Goal: Task Accomplishment & Management: Complete application form

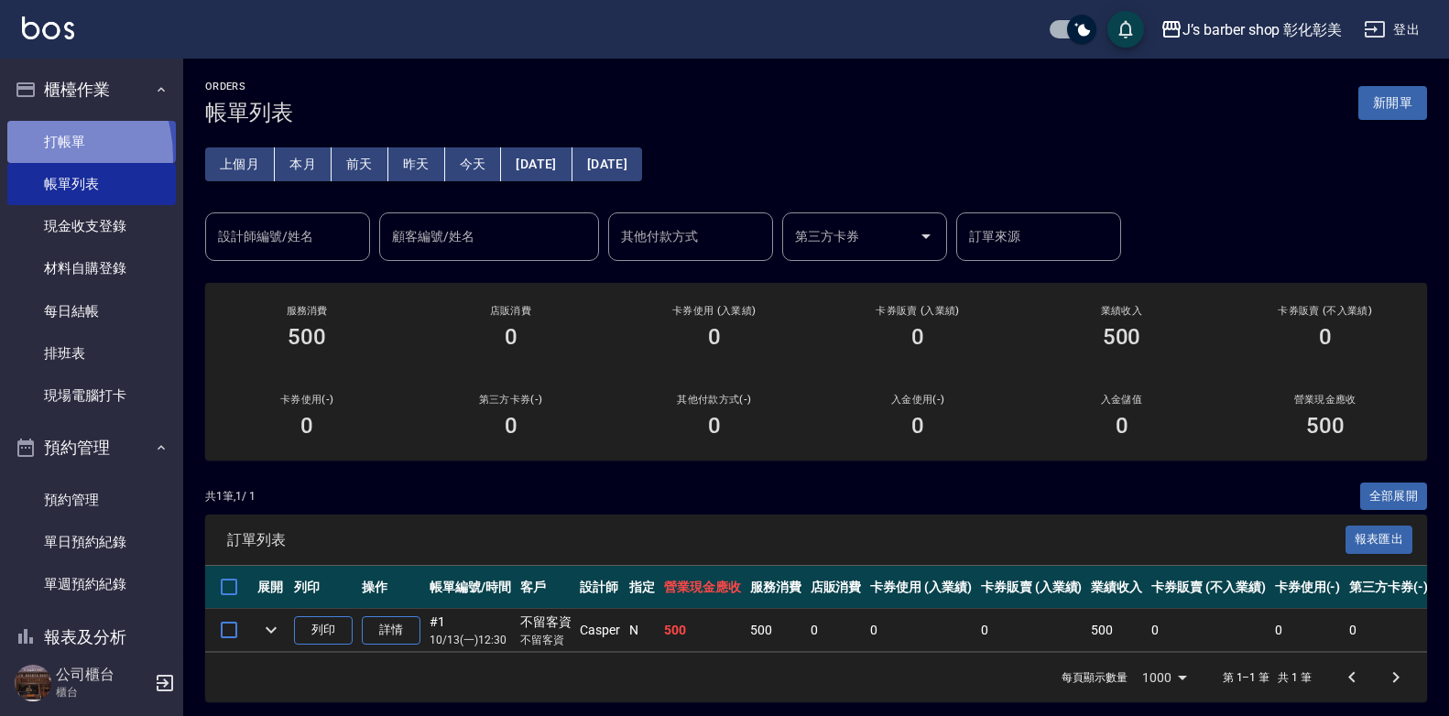
click at [24, 158] on link "打帳單" at bounding box center [91, 142] width 169 height 42
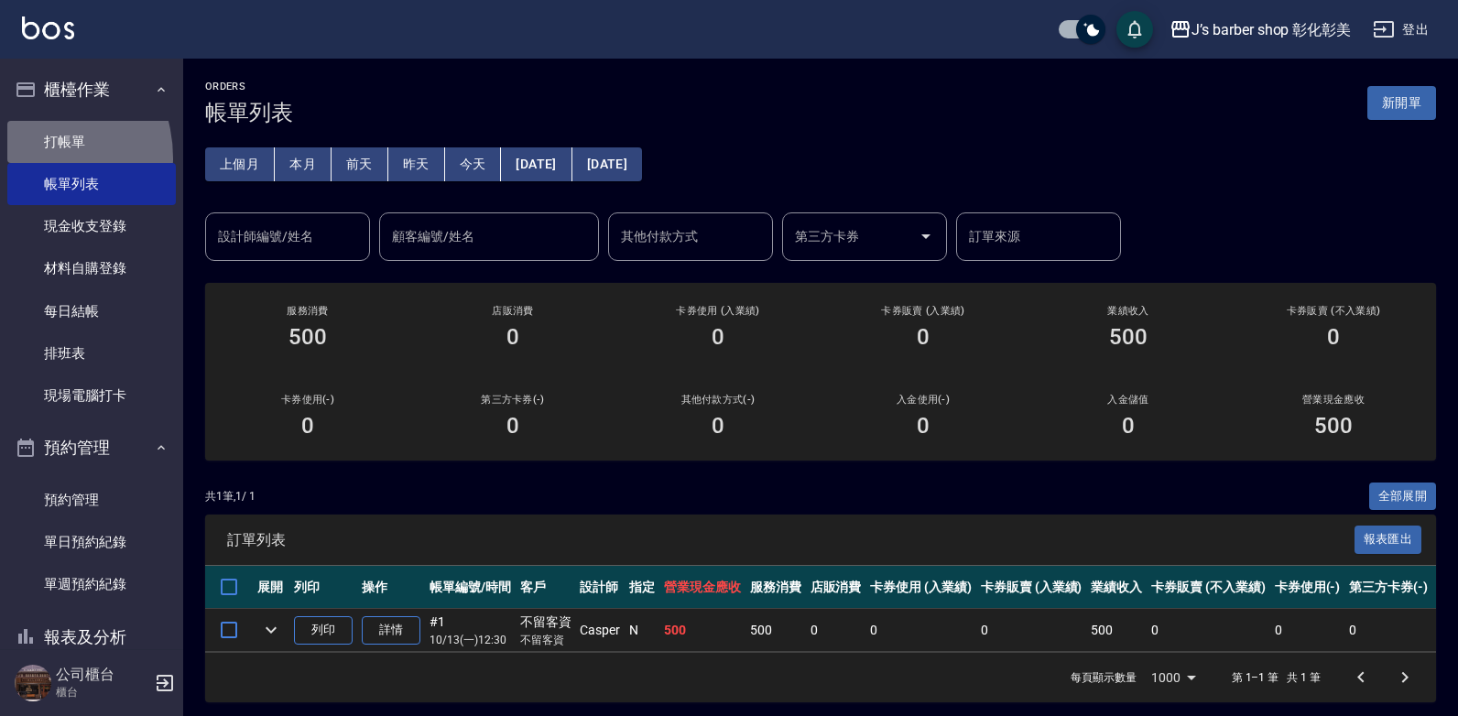
click at [26, 157] on link "打帳單" at bounding box center [91, 142] width 169 height 42
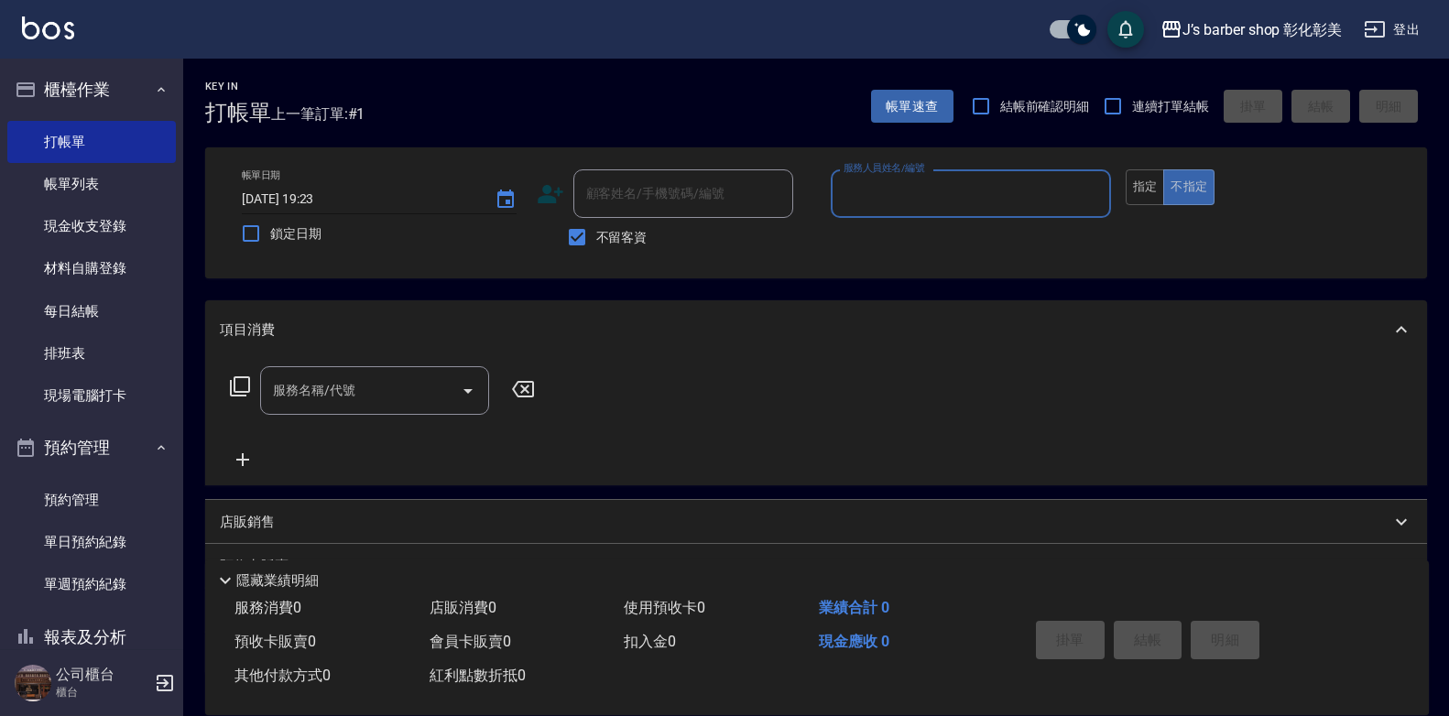
click at [326, 193] on input "[DATE] 19:23" at bounding box center [359, 199] width 235 height 30
type input "[DATE] 01:23"
type input "8"
click at [320, 199] on input "[DATE] 01:23" at bounding box center [359, 199] width 235 height 30
click at [341, 202] on input "[DATE] 18:23" at bounding box center [359, 199] width 235 height 30
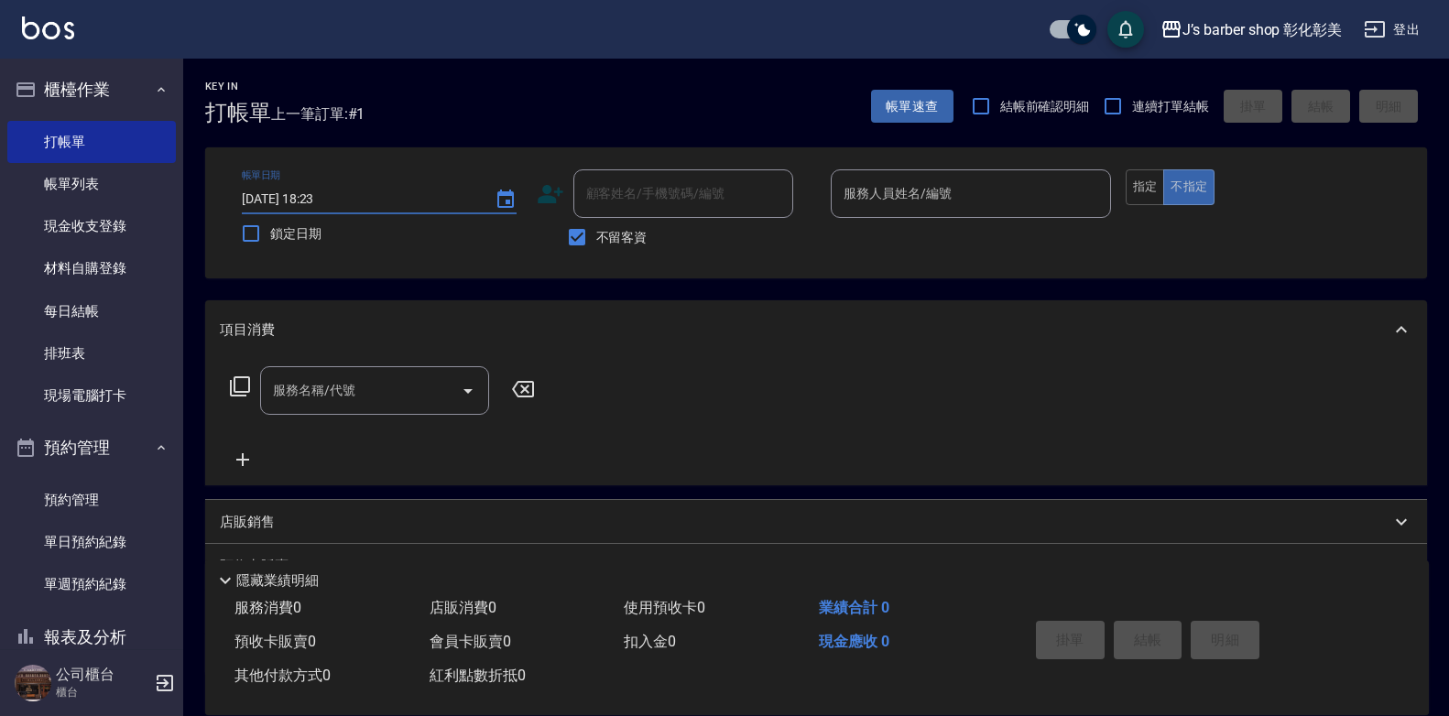
click at [340, 200] on input "[DATE] 18:23" at bounding box center [359, 199] width 235 height 30
type input "[DATE] 18:00"
click at [582, 235] on input "不留客資" at bounding box center [577, 237] width 38 height 38
checkbox input "false"
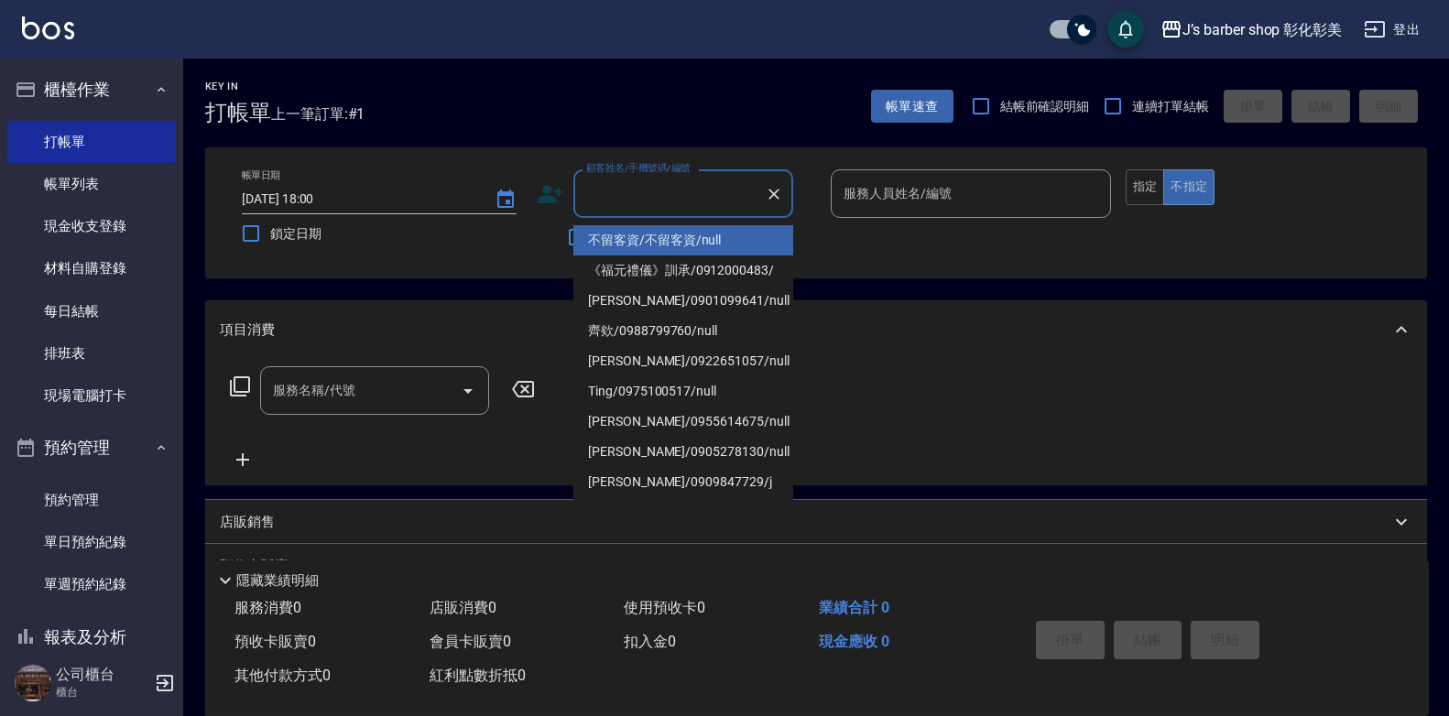
click at [608, 197] on input "顧客姓名/手機號碼/編號" at bounding box center [670, 194] width 176 height 32
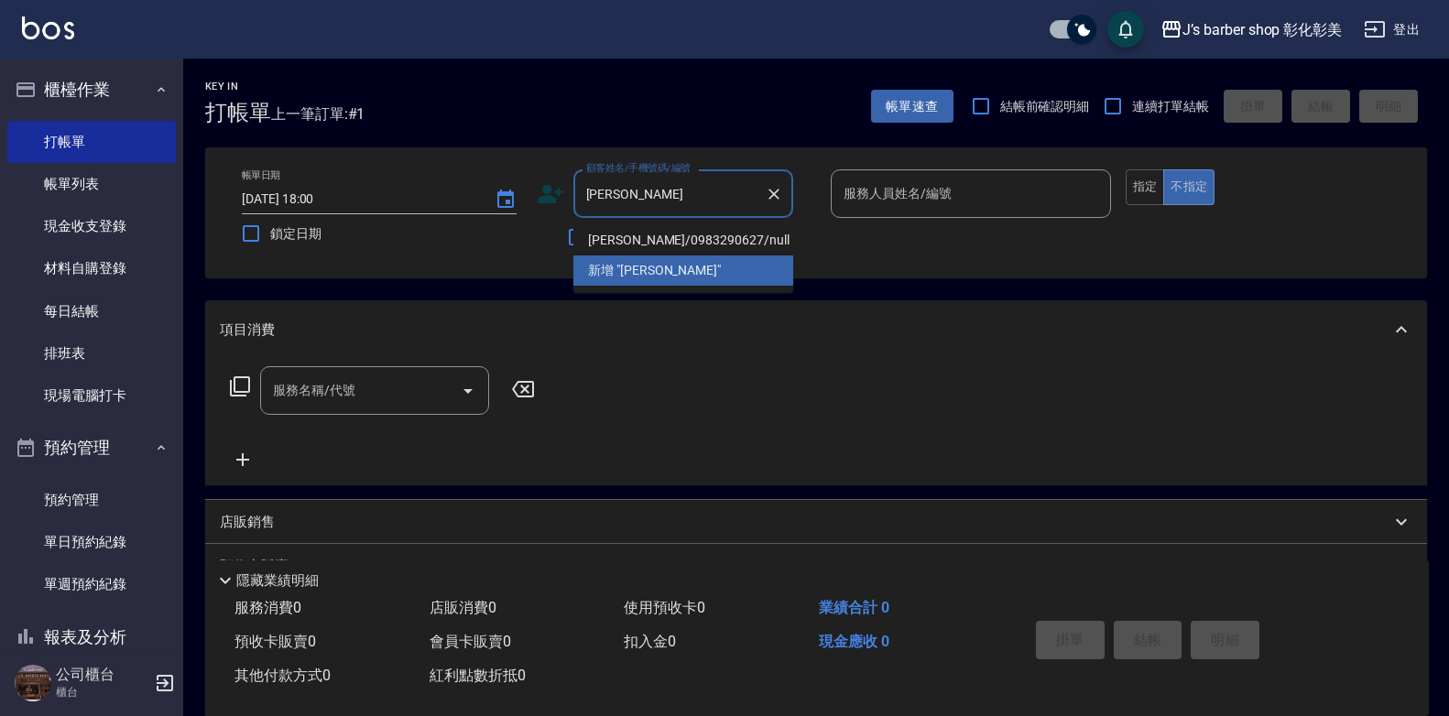
click at [658, 236] on li "[PERSON_NAME]/0983290627/null" at bounding box center [683, 240] width 220 height 30
click at [658, 236] on div "不留客資" at bounding box center [665, 237] width 257 height 38
type input "[PERSON_NAME]/0983290627/null"
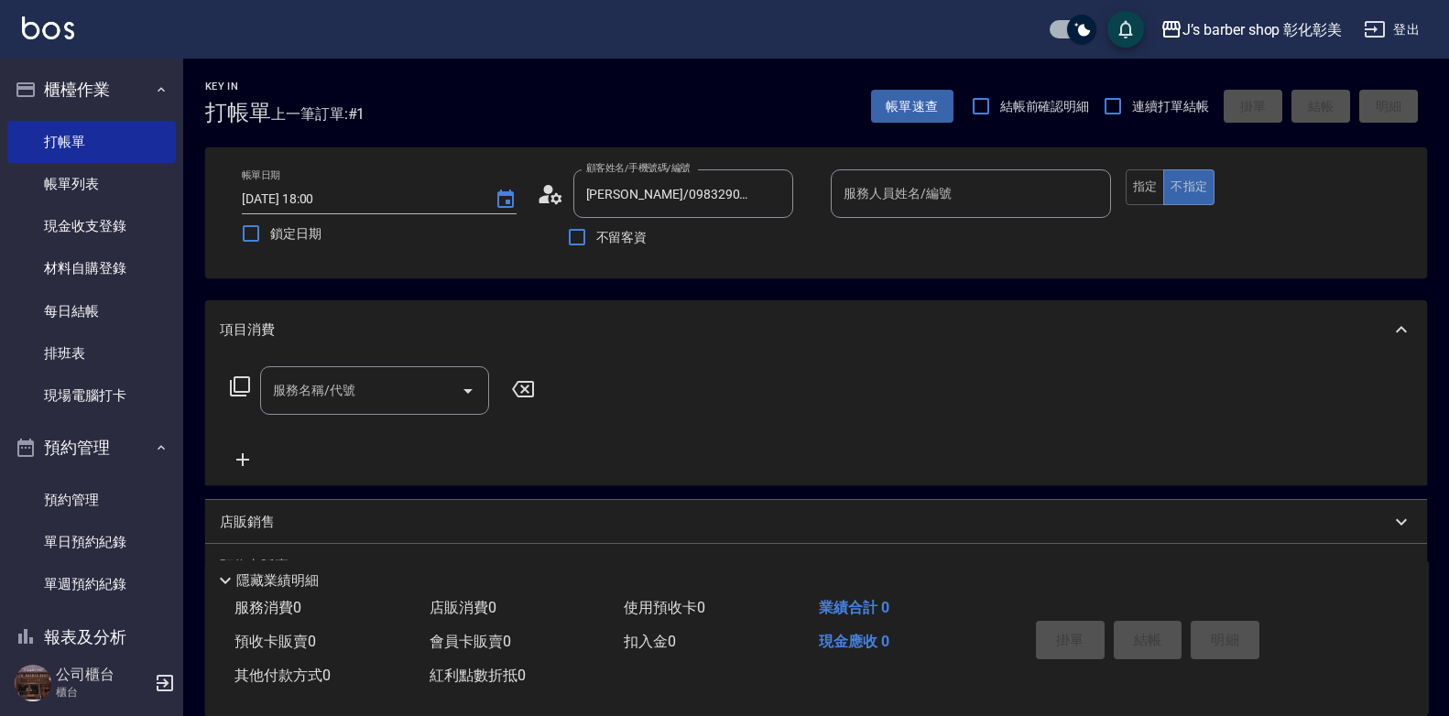
click at [981, 189] on input "服務人員姓名/編號" at bounding box center [971, 194] width 264 height 32
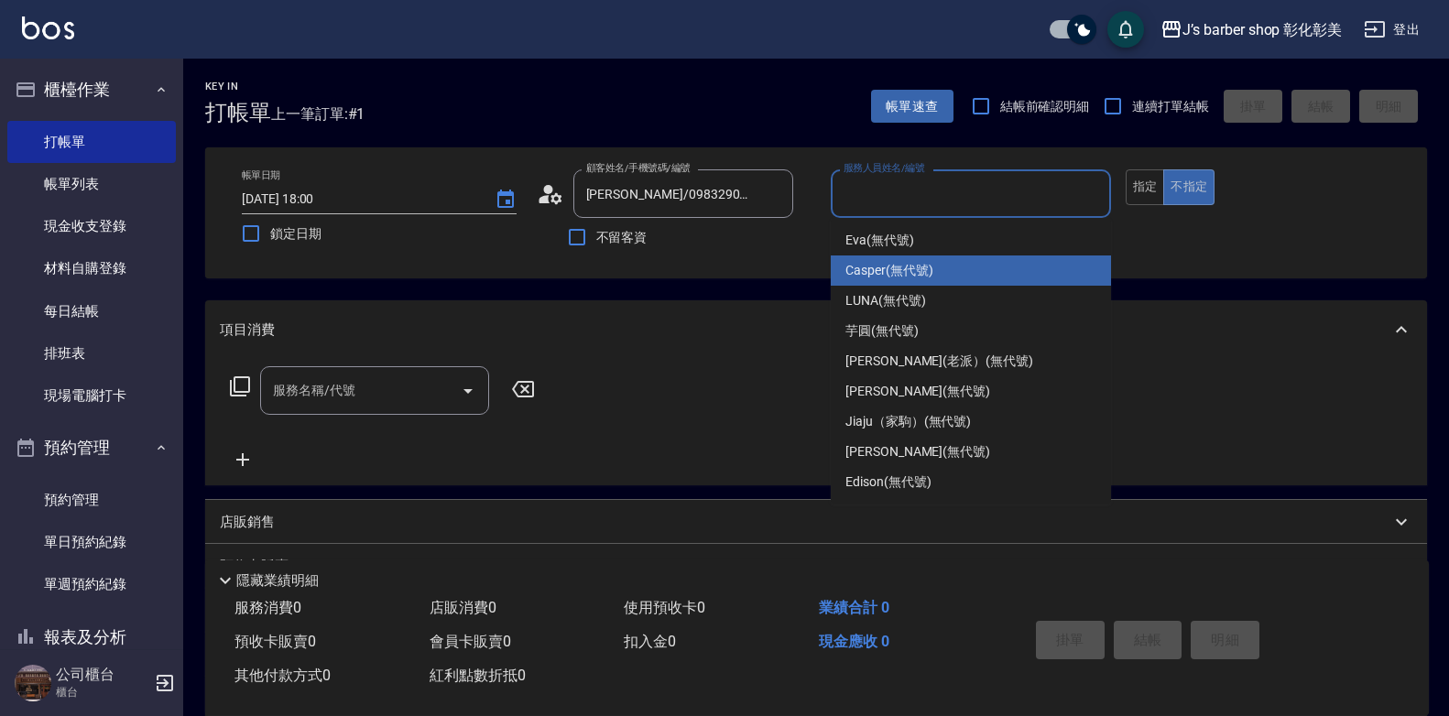
click at [952, 265] on div "Casper (無代號)" at bounding box center [971, 271] width 280 height 30
type input "Casper(無代號)"
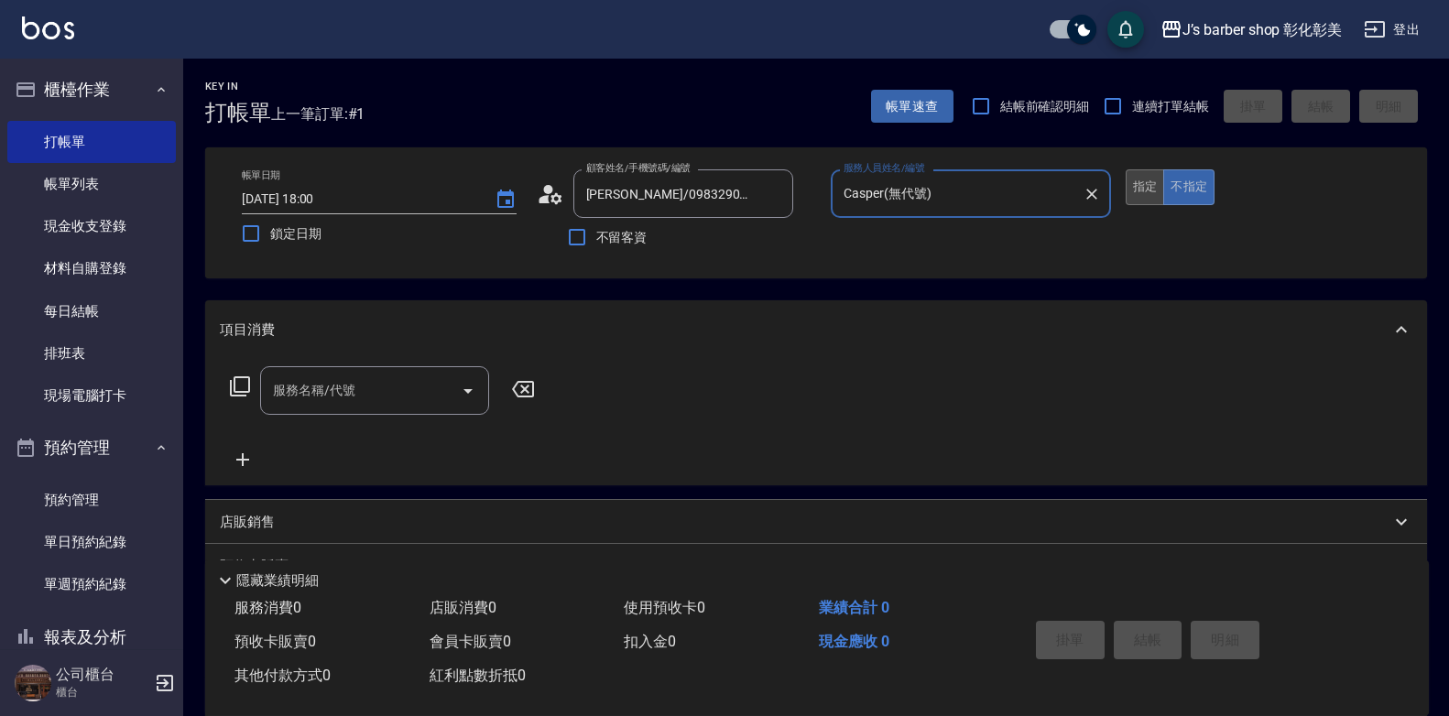
click at [1161, 182] on button "指定" at bounding box center [1145, 187] width 39 height 36
click at [380, 388] on input "服務名稱/代號" at bounding box center [360, 391] width 185 height 32
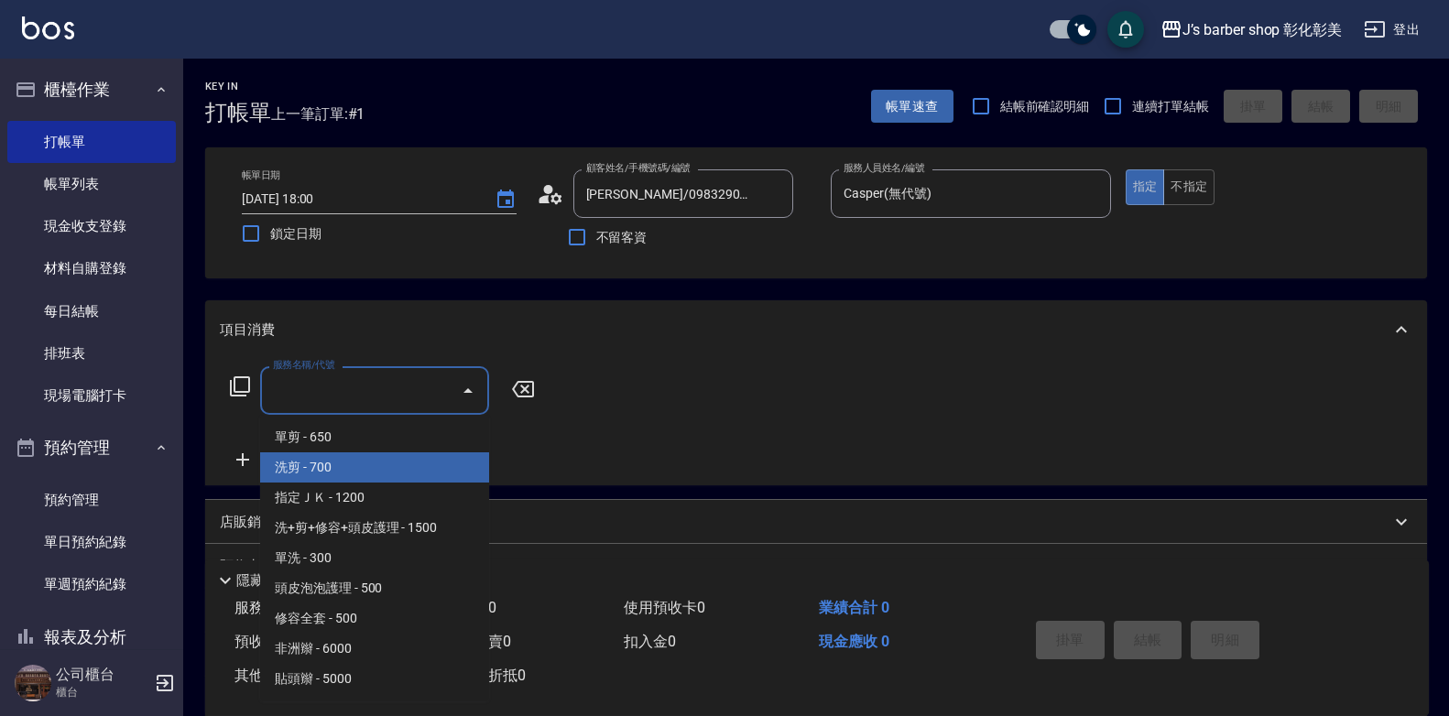
click at [363, 464] on span "洗剪 - 700" at bounding box center [374, 468] width 229 height 30
click at [363, 464] on div "服務名稱/代號 服務名稱/代號" at bounding box center [383, 418] width 326 height 104
type input "洗剪(101)"
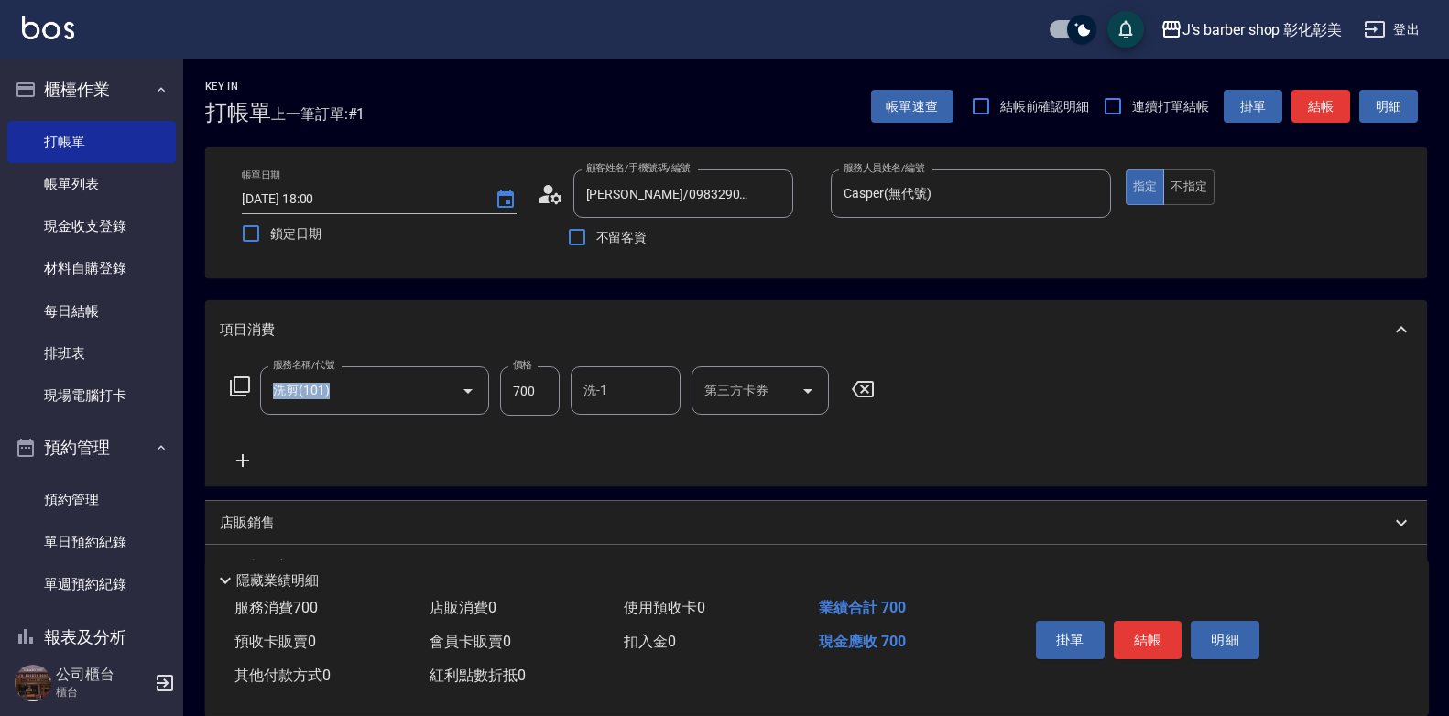
drag, startPoint x: 363, startPoint y: 464, endPoint x: 528, endPoint y: 380, distance: 184.8
click at [528, 380] on input "700" at bounding box center [530, 390] width 60 height 49
type input "600"
click at [246, 459] on icon at bounding box center [243, 461] width 46 height 22
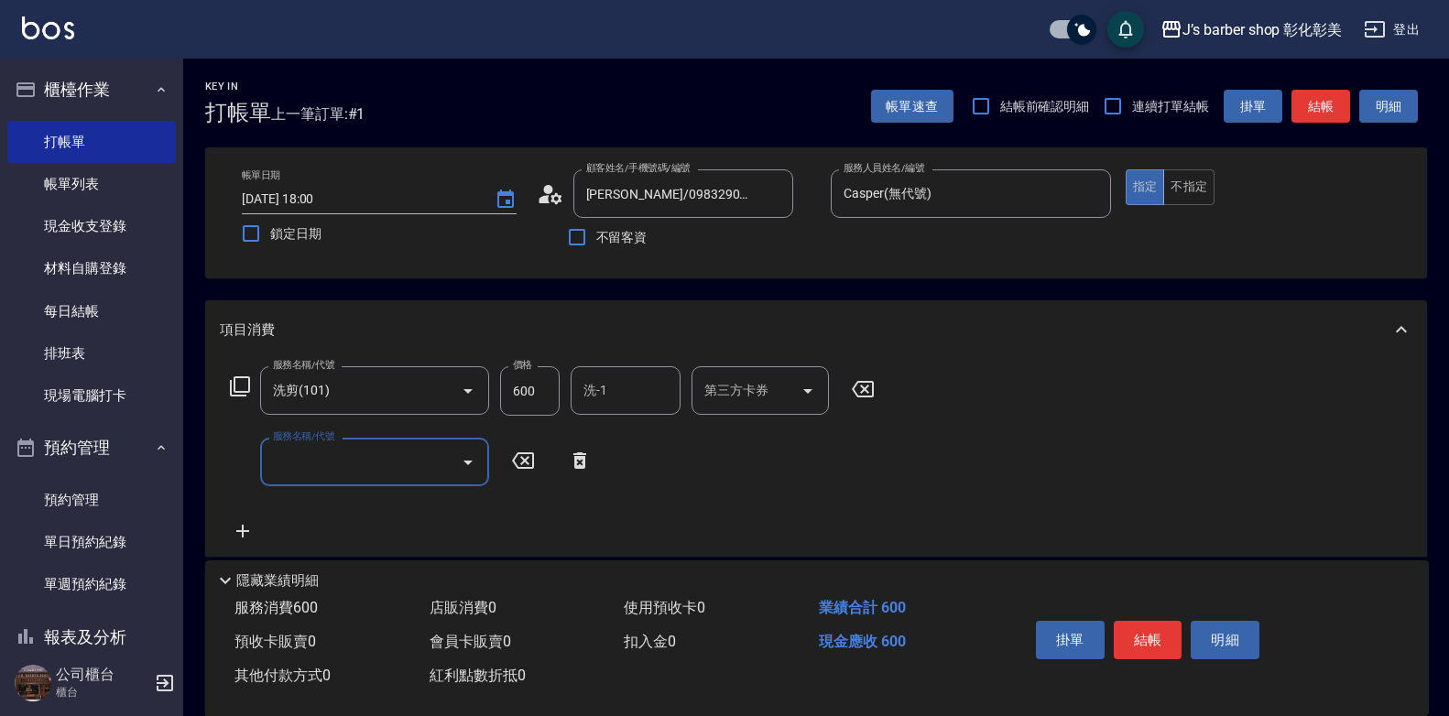
click at [287, 453] on input "服務名稱/代號" at bounding box center [360, 462] width 185 height 32
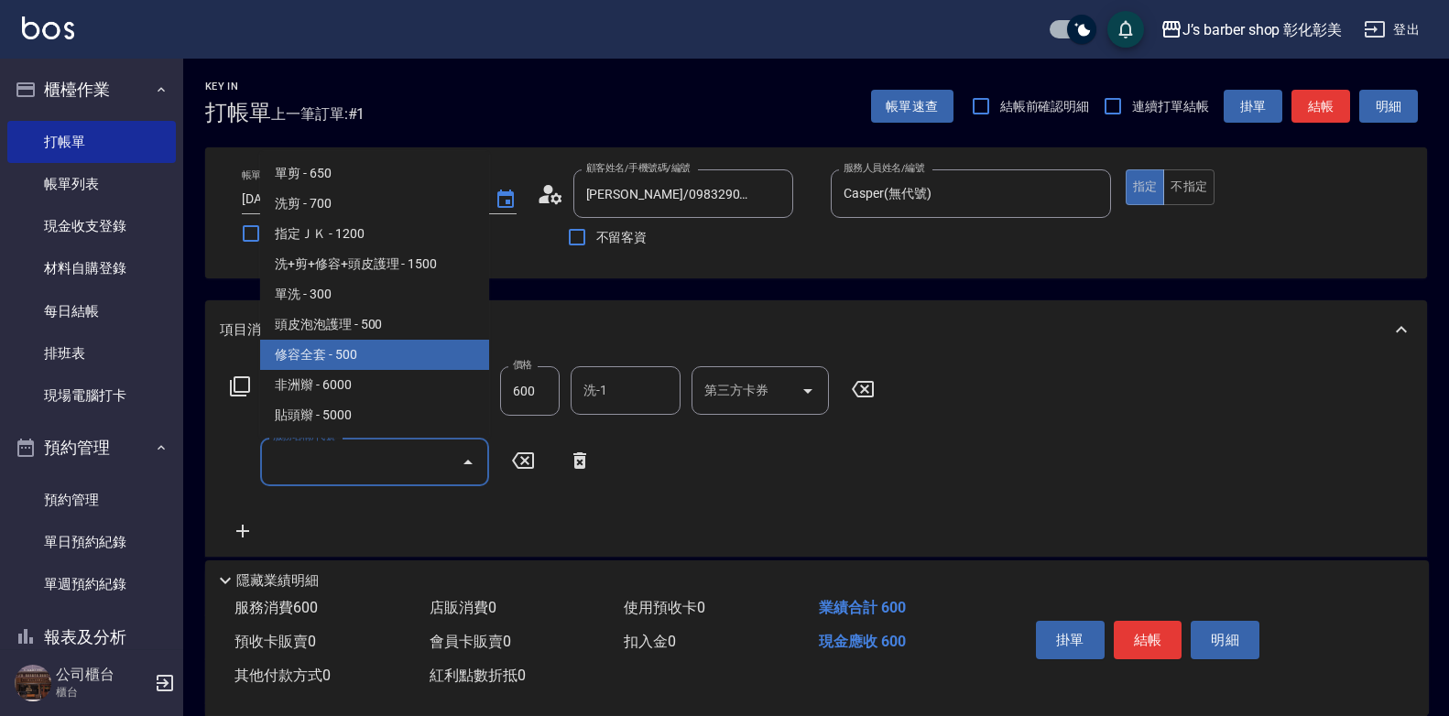
click at [369, 355] on span "修容全套 - 500" at bounding box center [374, 355] width 229 height 30
type input "修容全套(202)"
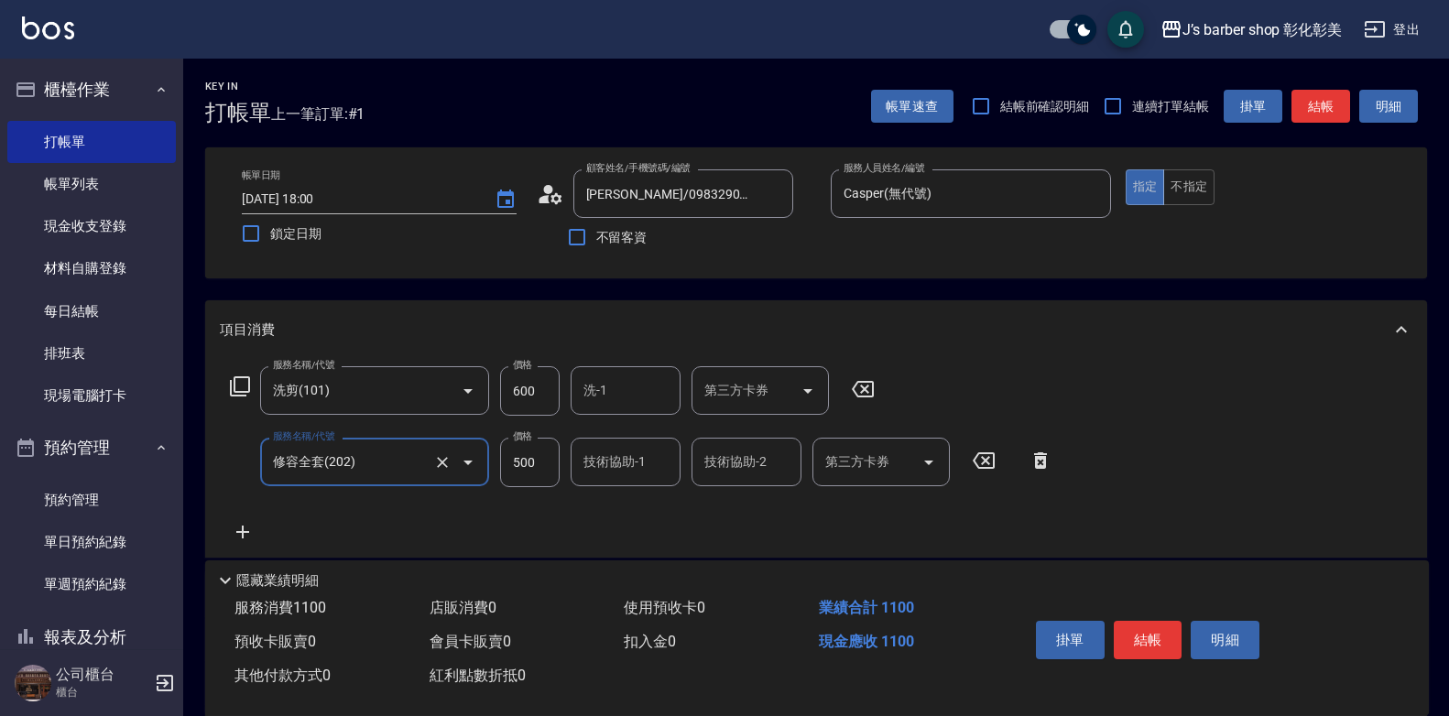
click at [529, 464] on input "500" at bounding box center [530, 462] width 60 height 49
type input "400"
click at [529, 382] on input "600" at bounding box center [530, 390] width 60 height 49
type input "500"
click at [931, 521] on div "服務名稱/代號 洗剪(101) 服務名稱/代號 價格 500 價格 洗-1 洗-1 第三方卡券 第三方卡券 服務名稱/代號 修容全套(202) 服務名稱/代號…" at bounding box center [642, 454] width 844 height 177
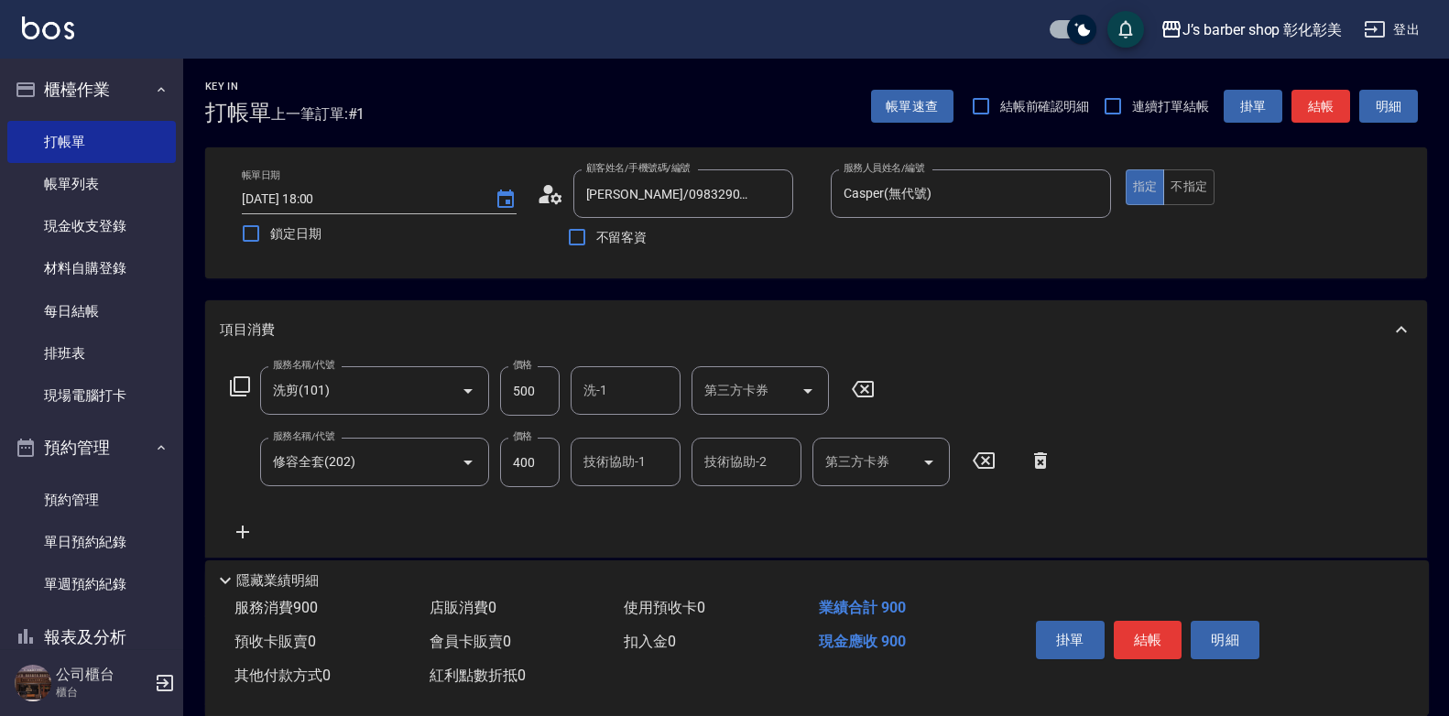
click at [595, 467] on div "技術協助-1 技術協助-1" at bounding box center [626, 462] width 110 height 49
click at [595, 467] on label "技術協助-1" at bounding box center [615, 462] width 62 height 18
click at [595, 467] on input "技術協助-1" at bounding box center [625, 462] width 93 height 32
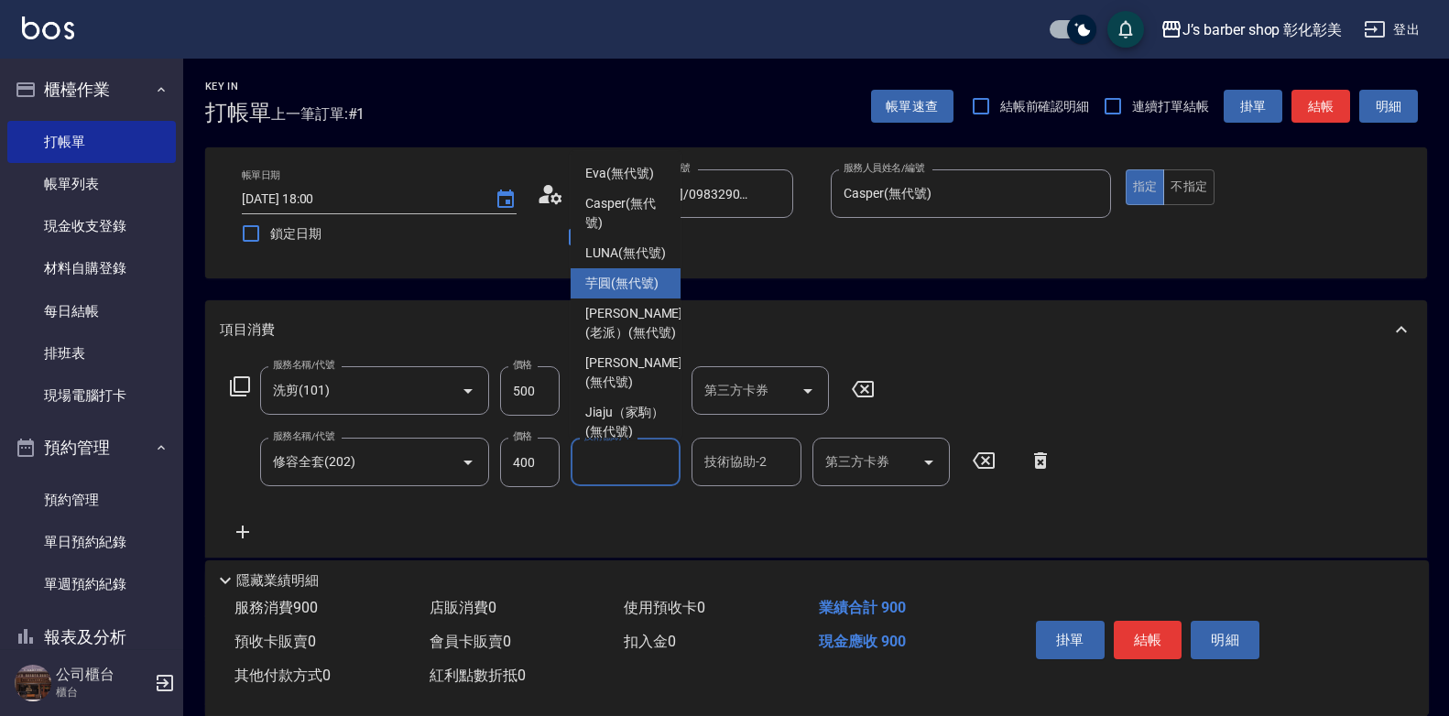
click at [616, 293] on span "芋圓 (無代號)" at bounding box center [621, 283] width 73 height 19
type input "芋圓(無代號)"
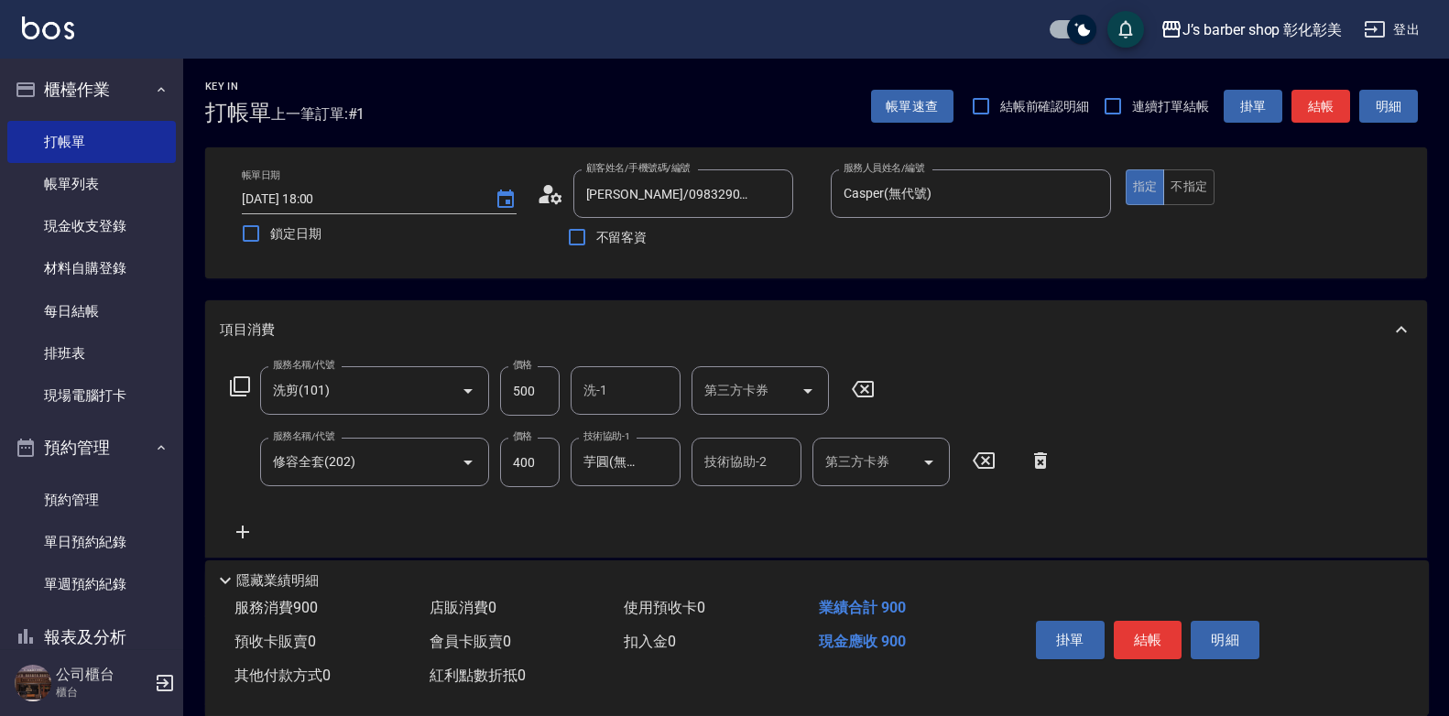
click at [246, 527] on icon at bounding box center [243, 532] width 46 height 22
click at [312, 520] on input "服務名稱/代號" at bounding box center [360, 534] width 185 height 32
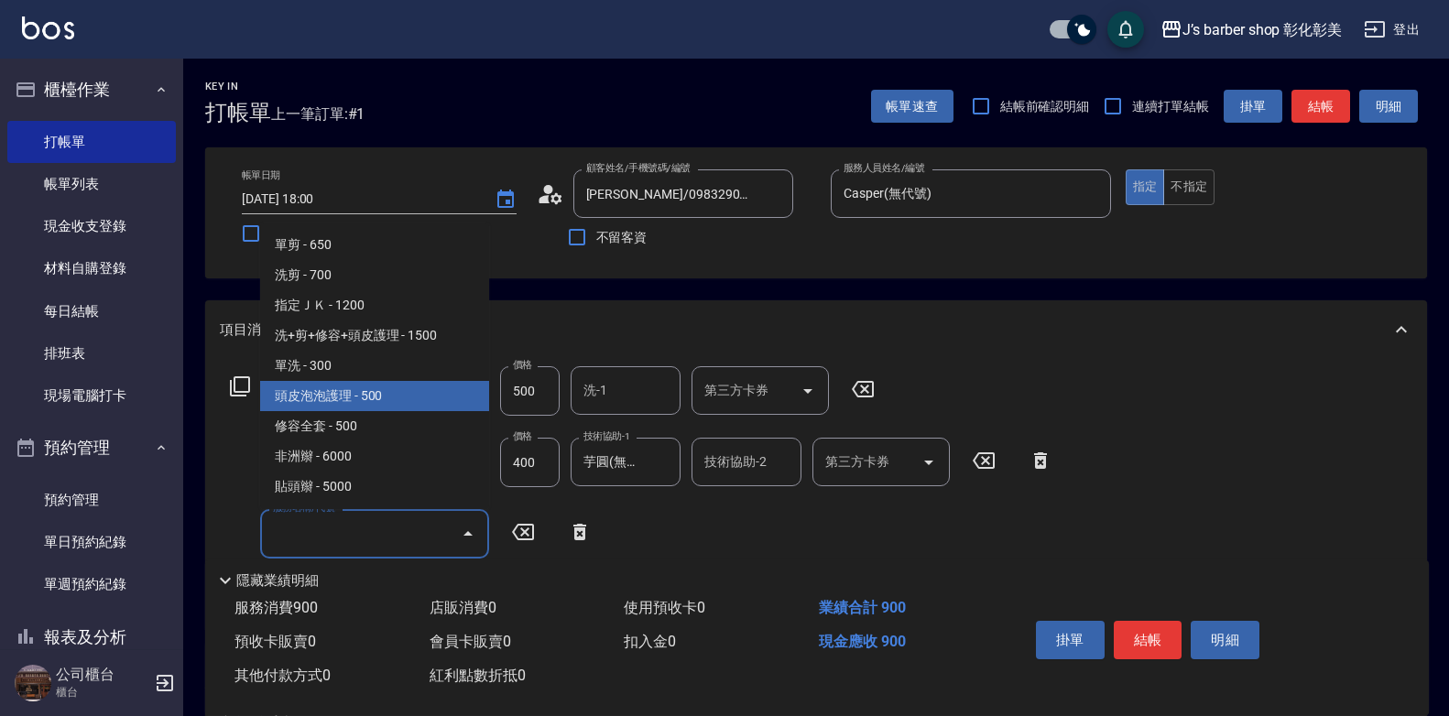
click at [369, 385] on span "頭皮泡泡護理 - 500" at bounding box center [374, 396] width 229 height 30
type input "頭皮泡泡護理(201)"
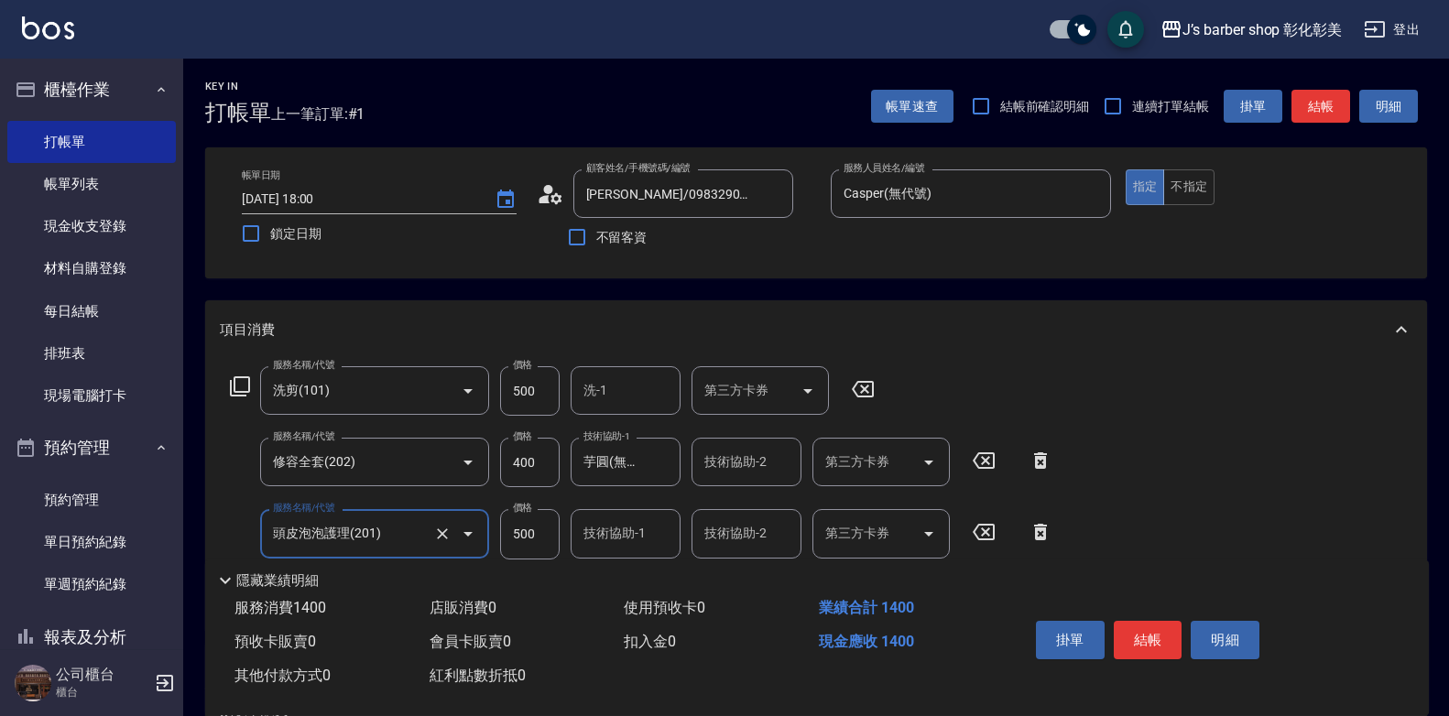
click at [525, 535] on input "500" at bounding box center [530, 533] width 60 height 49
type input "300"
click at [1162, 639] on button "結帳" at bounding box center [1148, 640] width 69 height 38
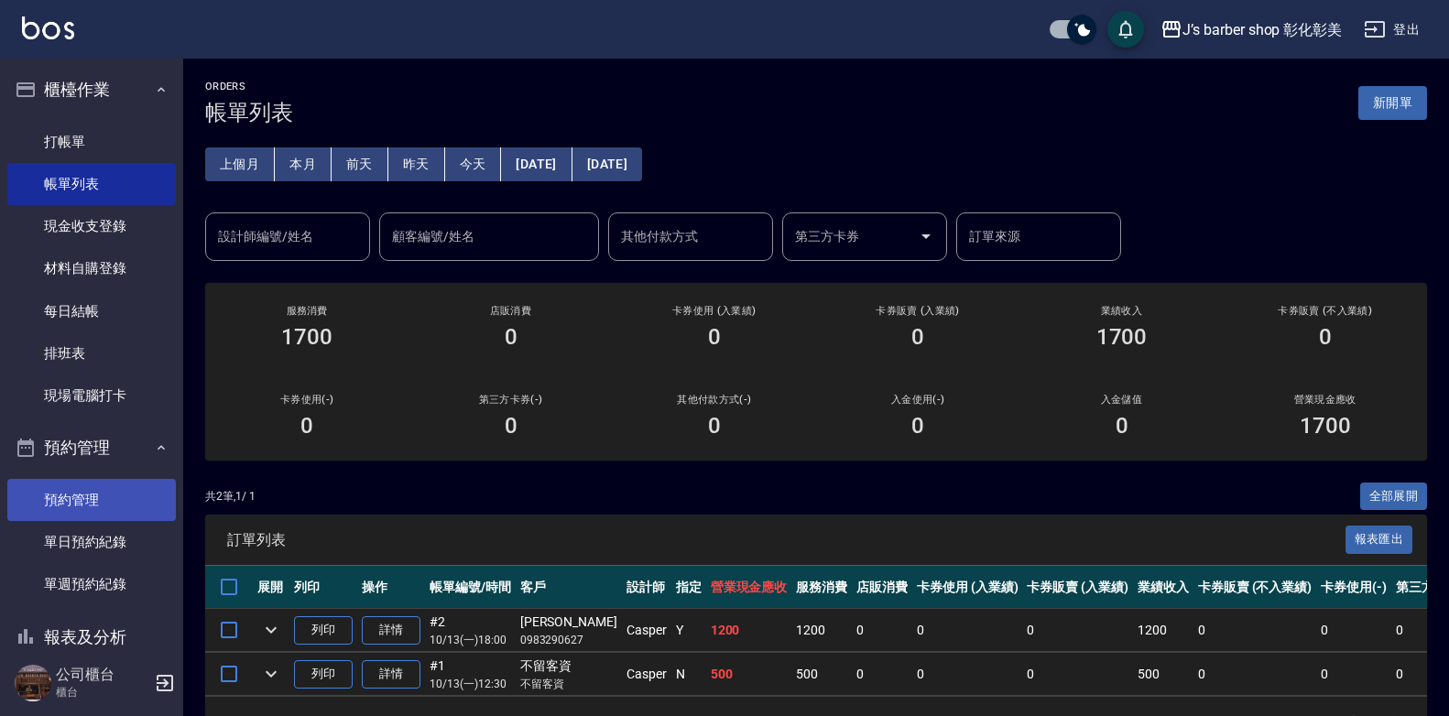
click at [104, 499] on link "預約管理" at bounding box center [91, 500] width 169 height 42
click at [108, 499] on link "預約管理" at bounding box center [91, 500] width 169 height 42
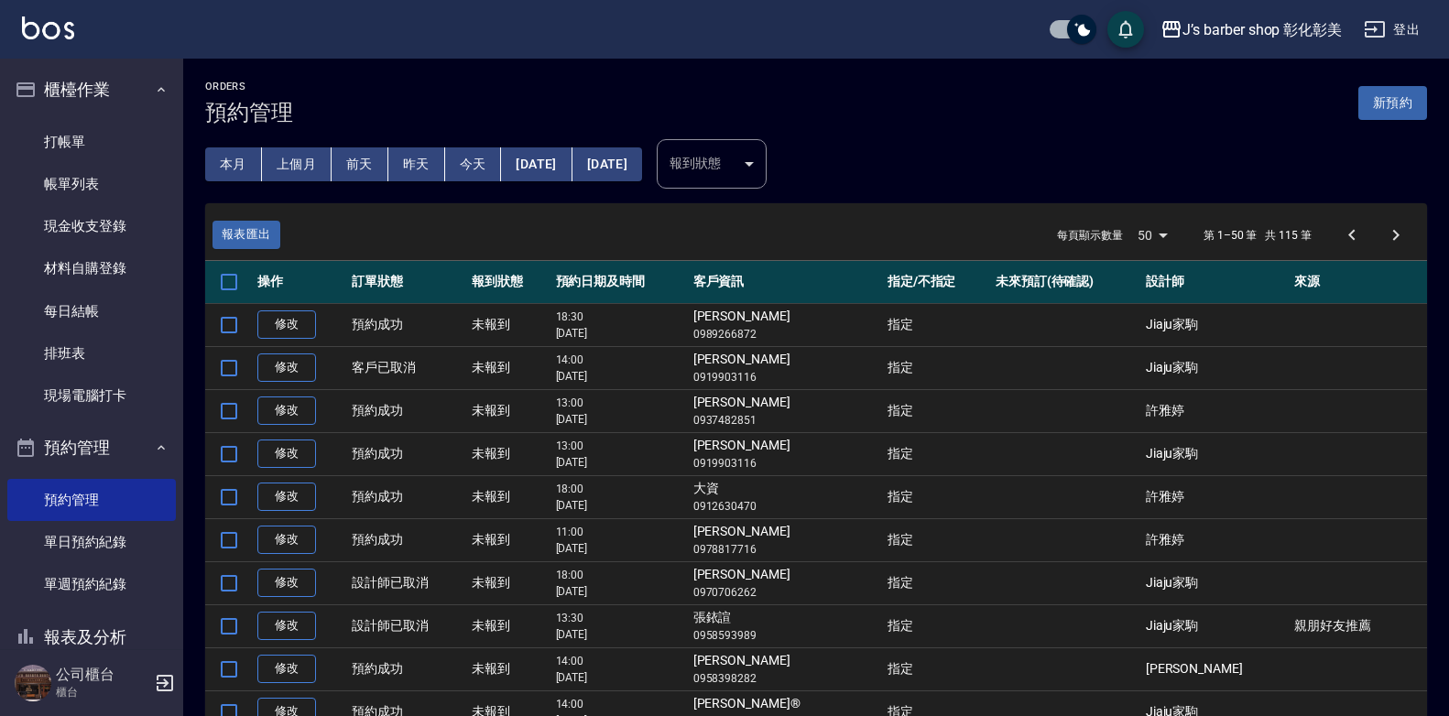
click at [477, 172] on button "今天" at bounding box center [473, 164] width 57 height 34
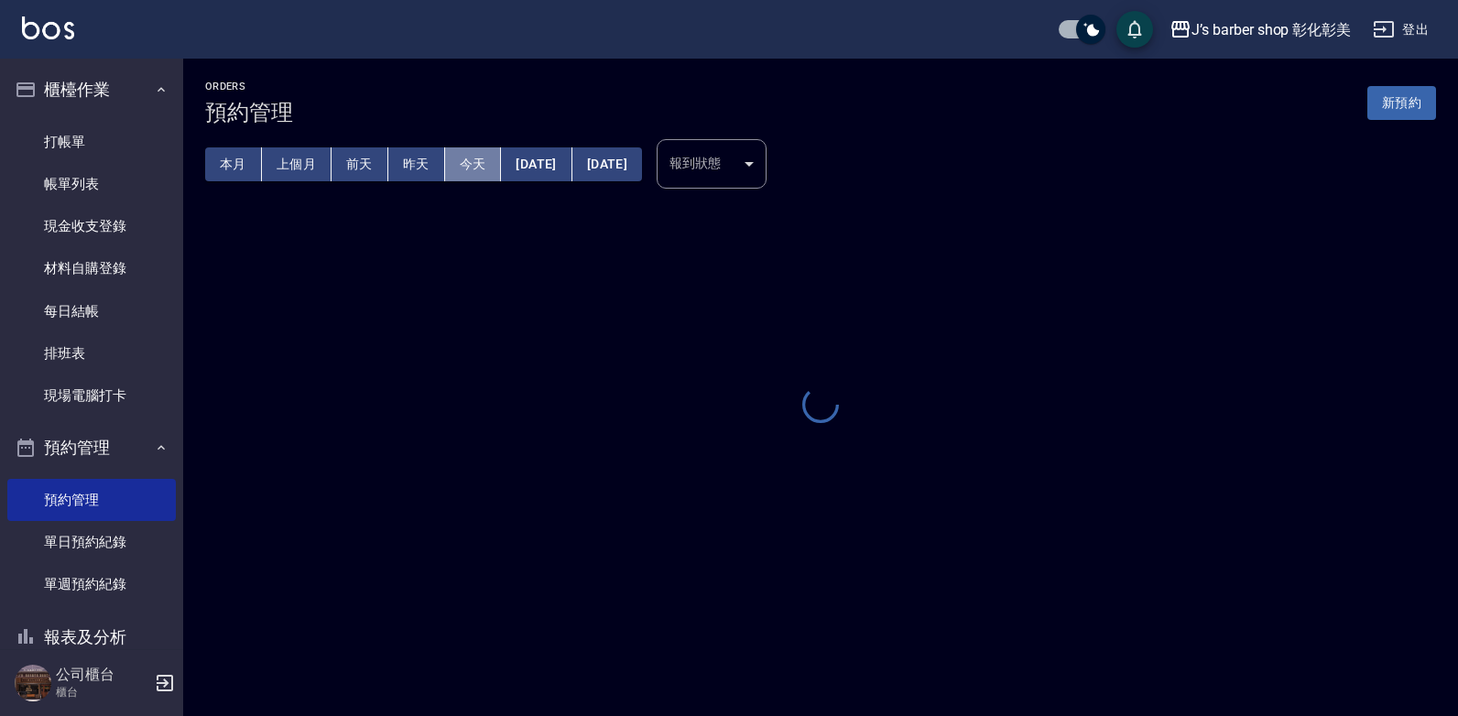
click at [477, 172] on button "今天" at bounding box center [473, 164] width 57 height 34
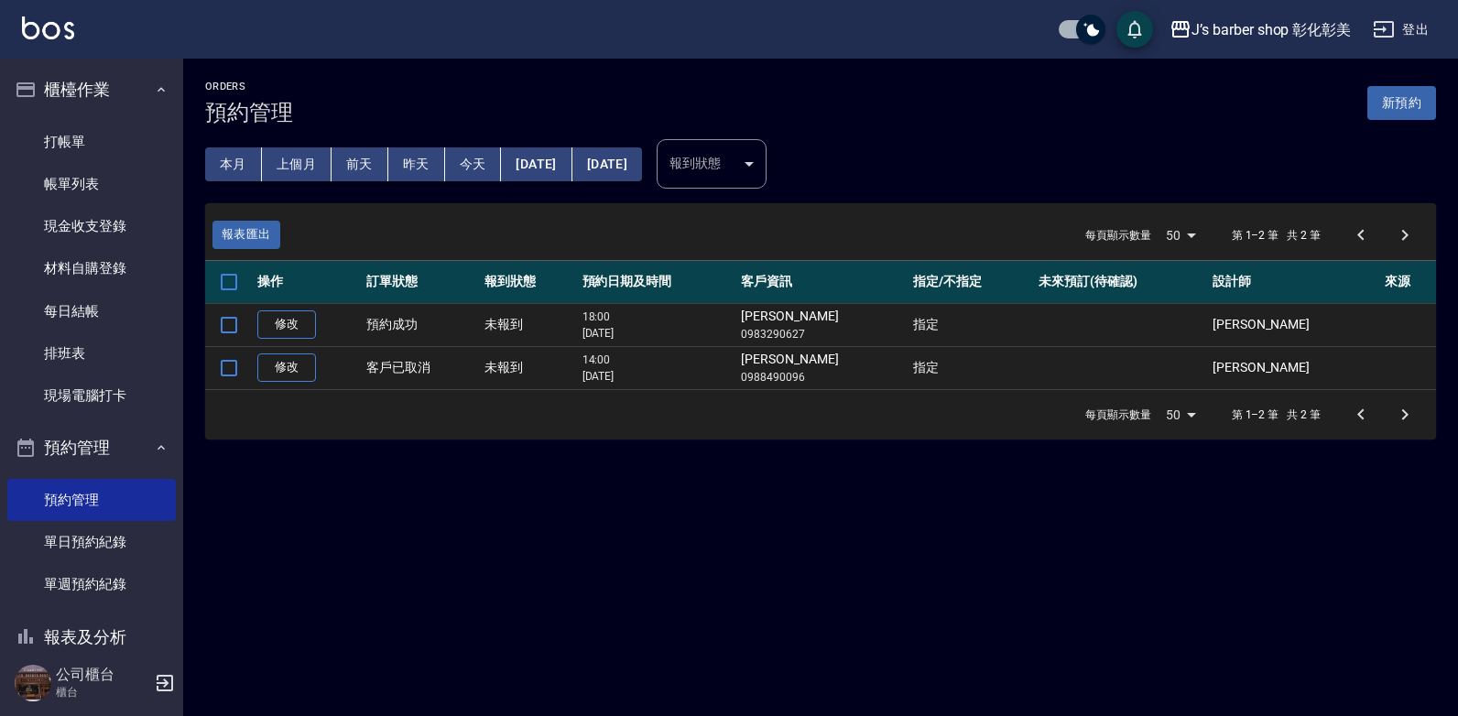
click at [549, 165] on button "[DATE]" at bounding box center [536, 164] width 71 height 34
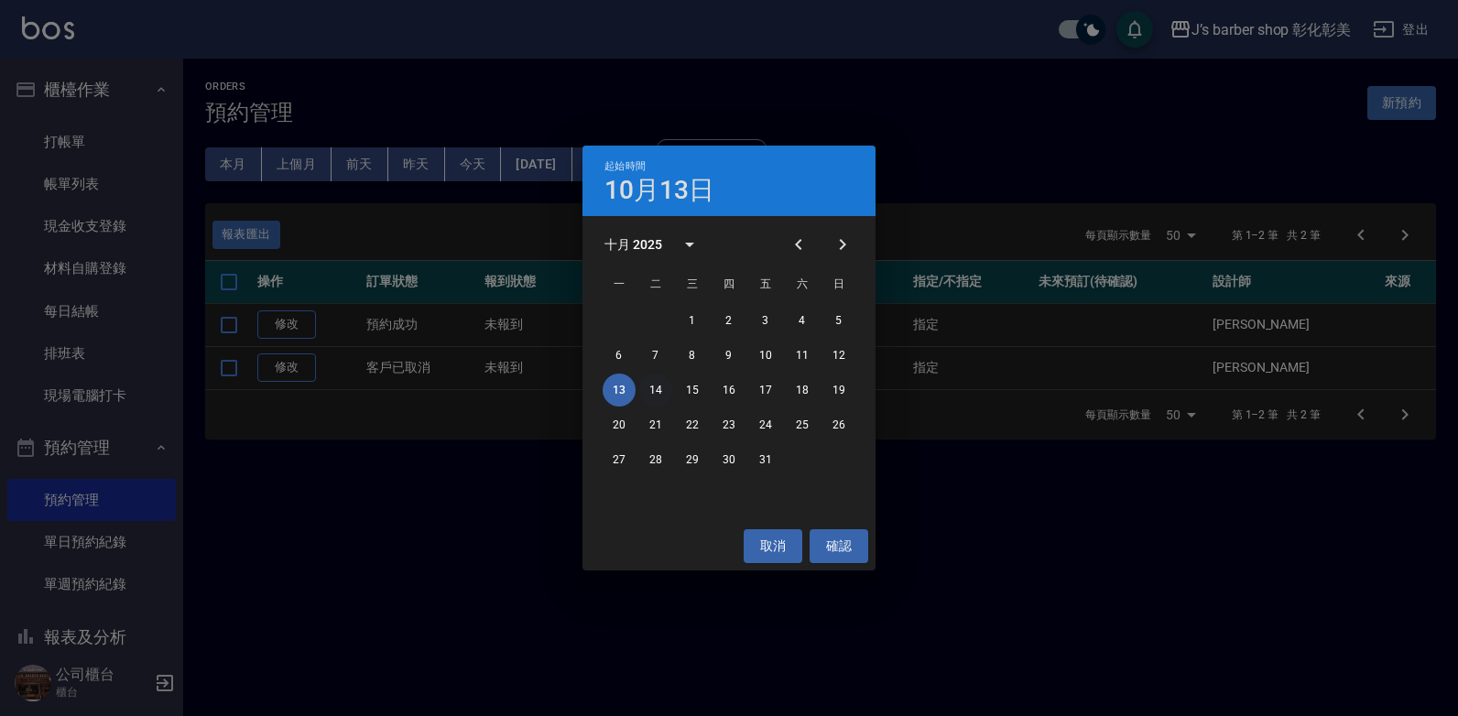
click at [664, 390] on button "14" at bounding box center [655, 390] width 33 height 33
